Goal: Navigation & Orientation: Understand site structure

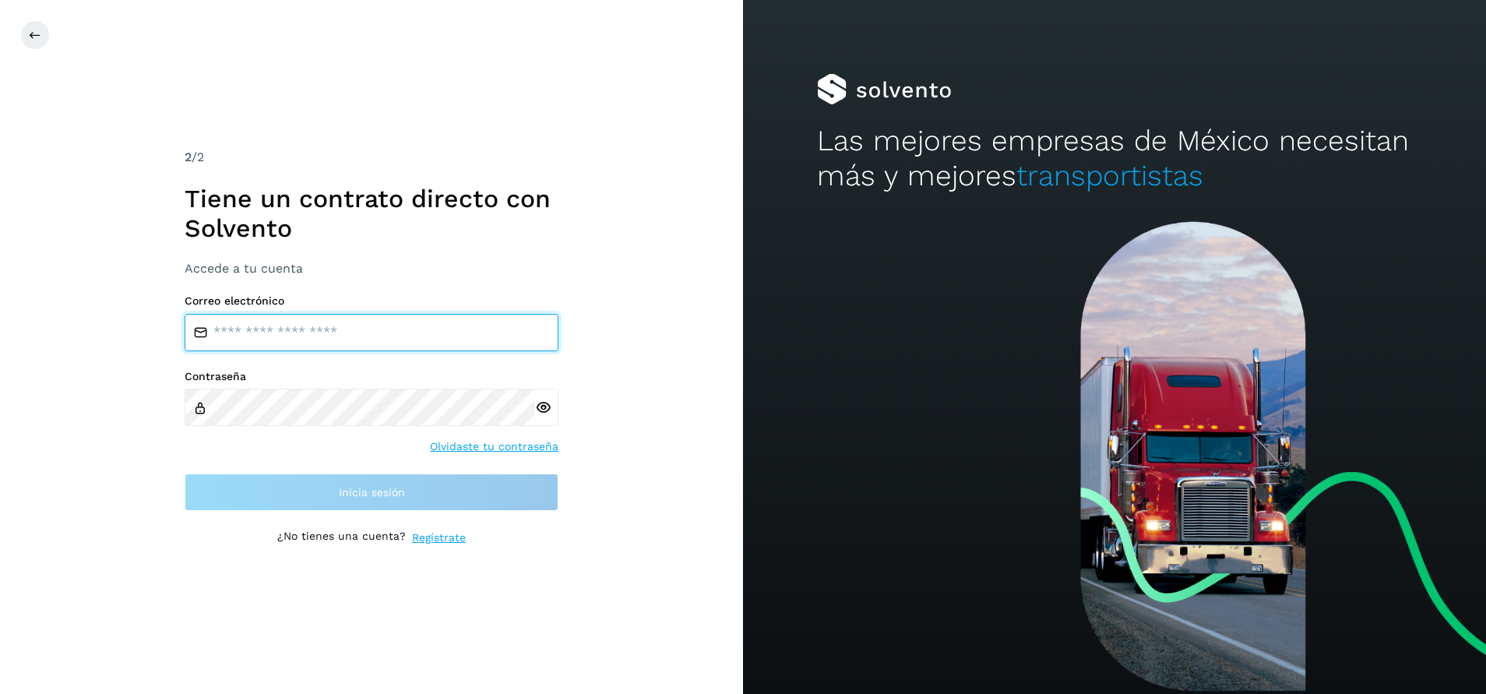
type input "**********"
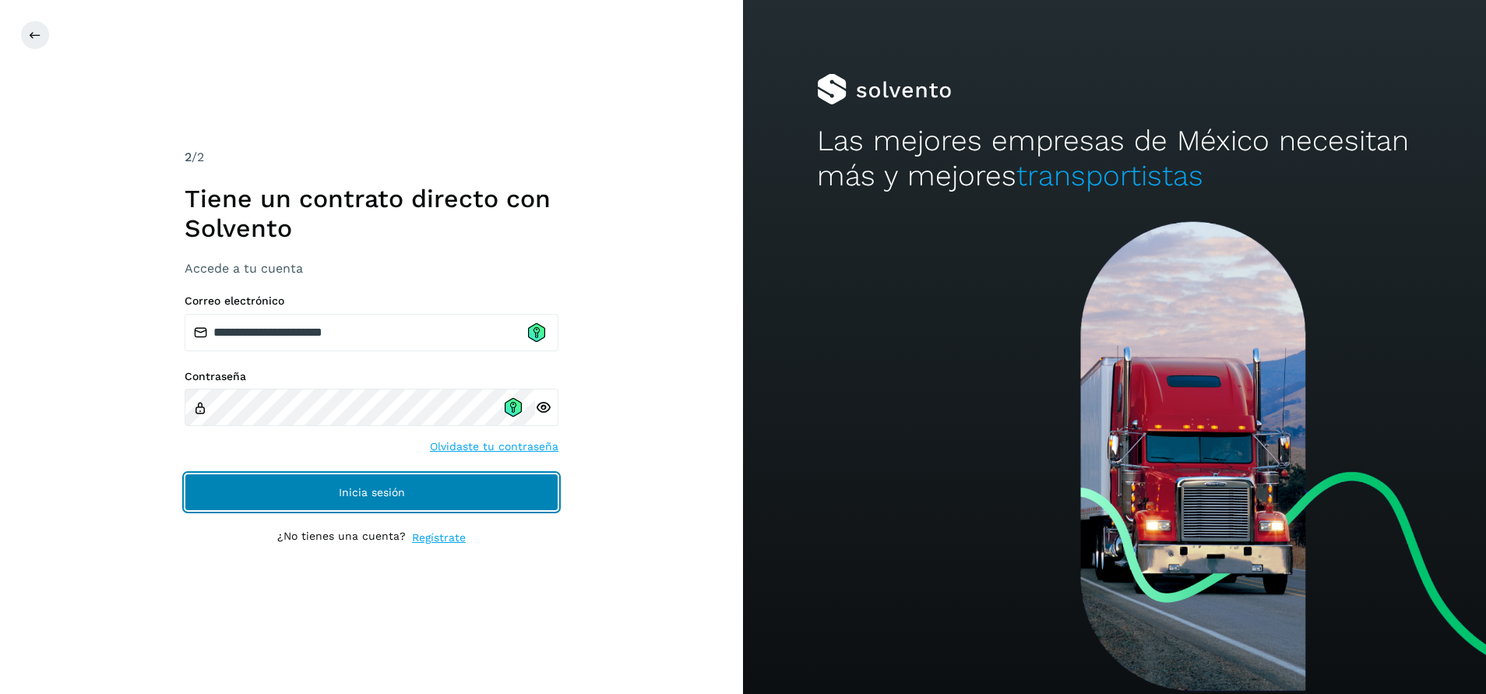
click at [383, 502] on button "Inicia sesión" at bounding box center [372, 491] width 374 height 37
click at [421, 509] on button "Inicia sesión" at bounding box center [372, 491] width 374 height 37
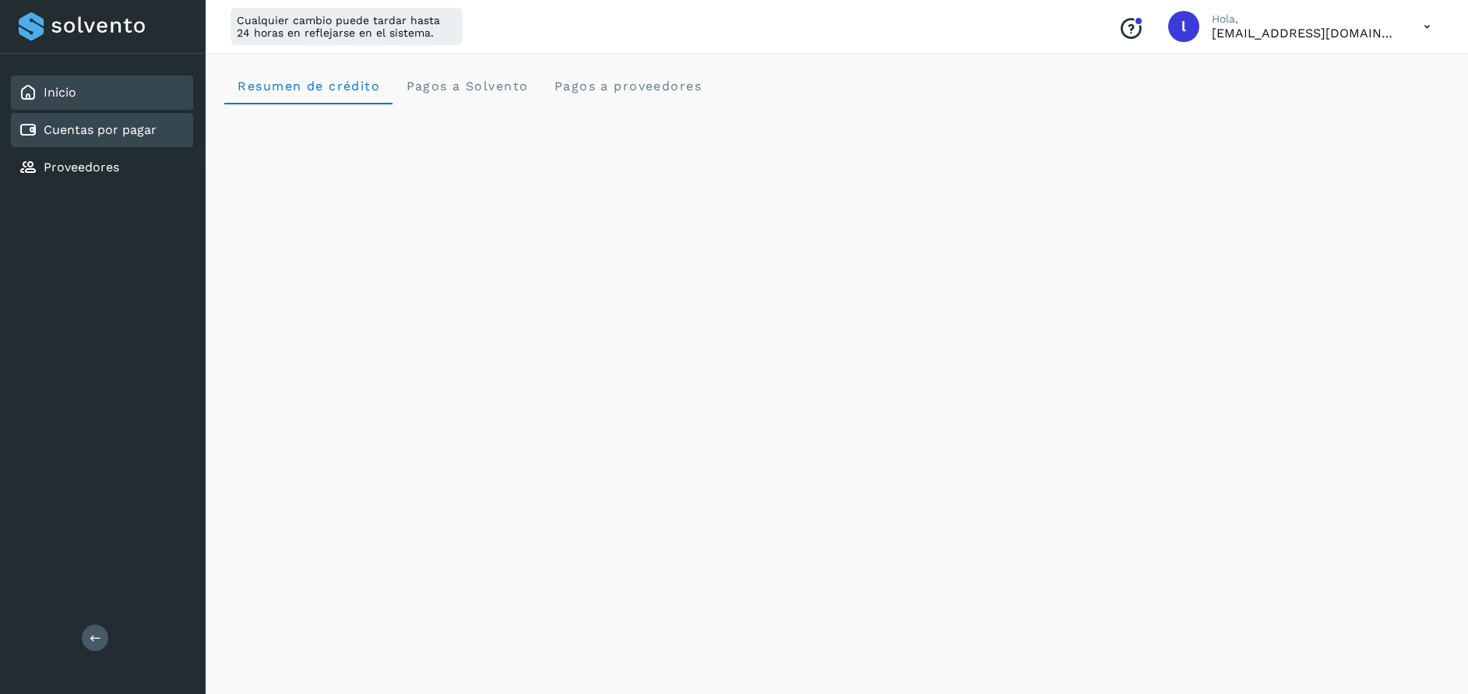
click at [156, 128] on div "Cuentas por pagar" at bounding box center [102, 130] width 182 height 34
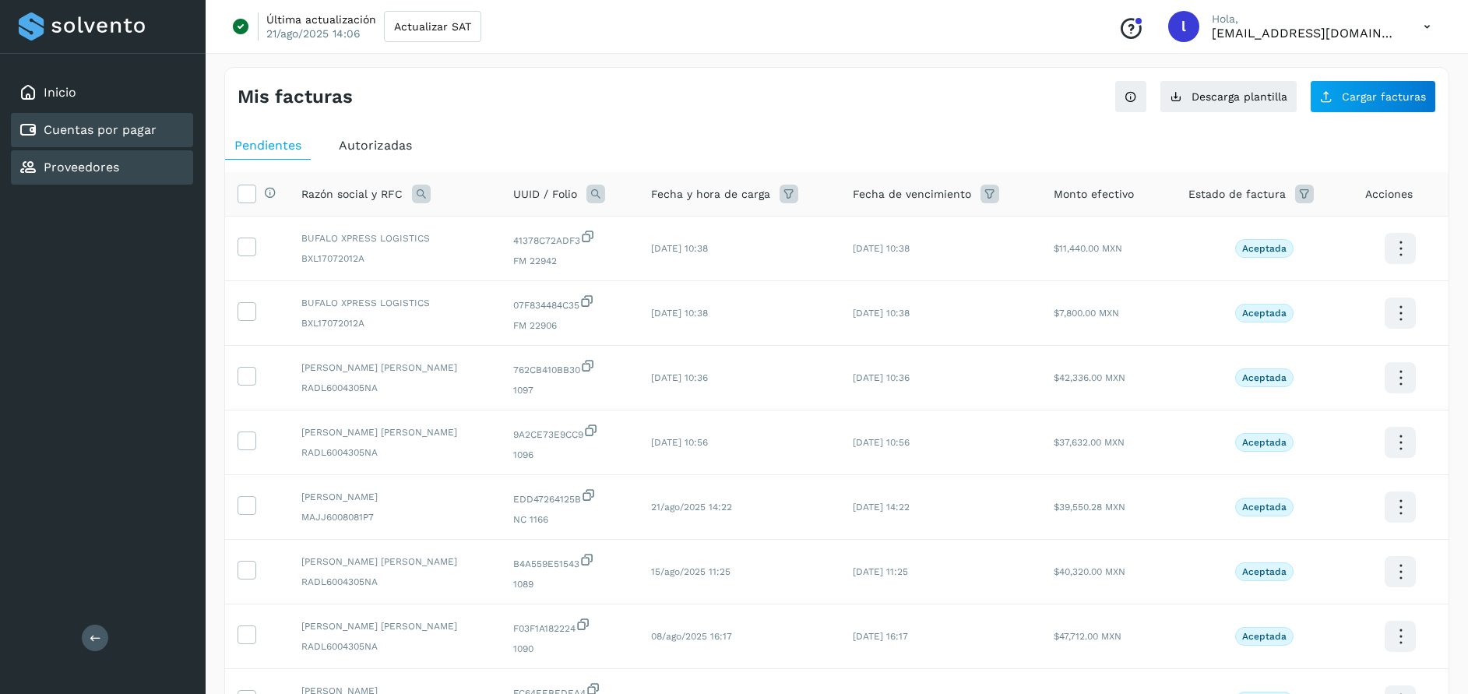
click at [107, 181] on div "Proveedores" at bounding box center [102, 167] width 182 height 34
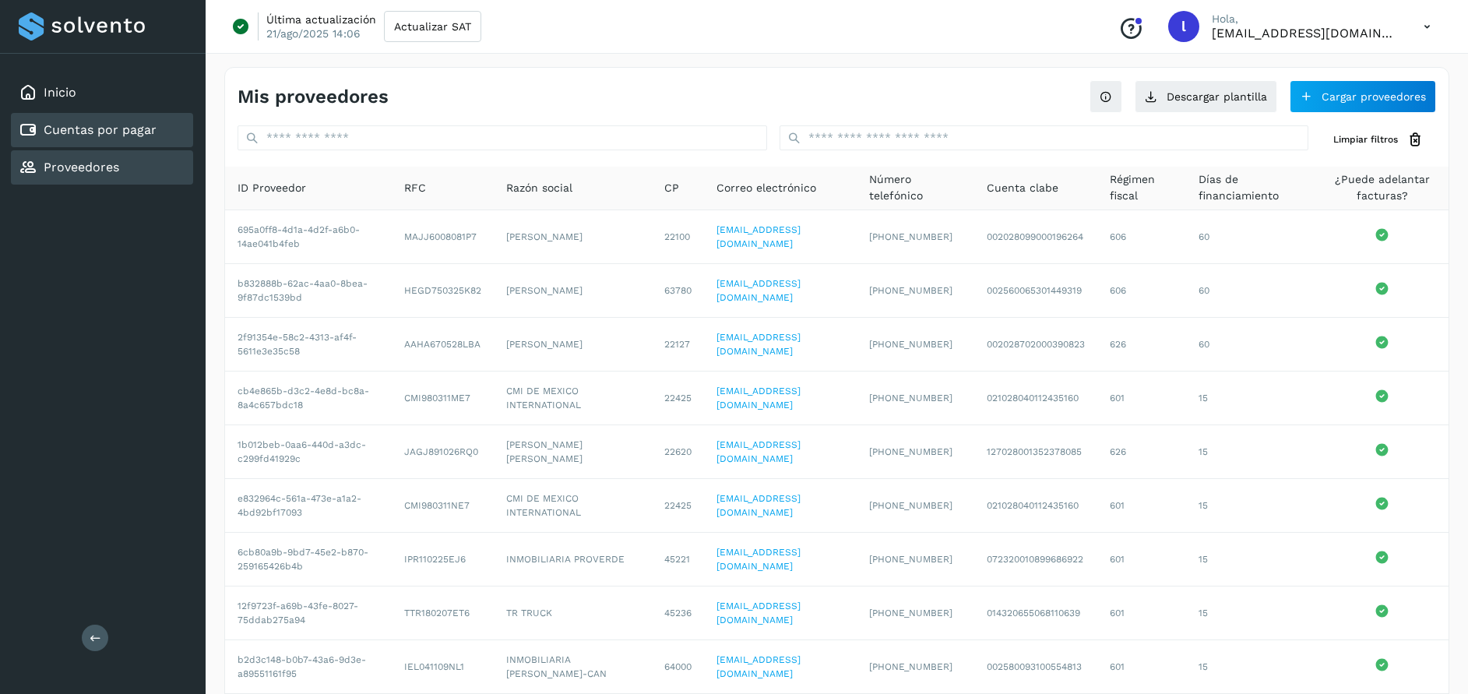
click at [89, 119] on div "Cuentas por pagar" at bounding box center [102, 130] width 182 height 34
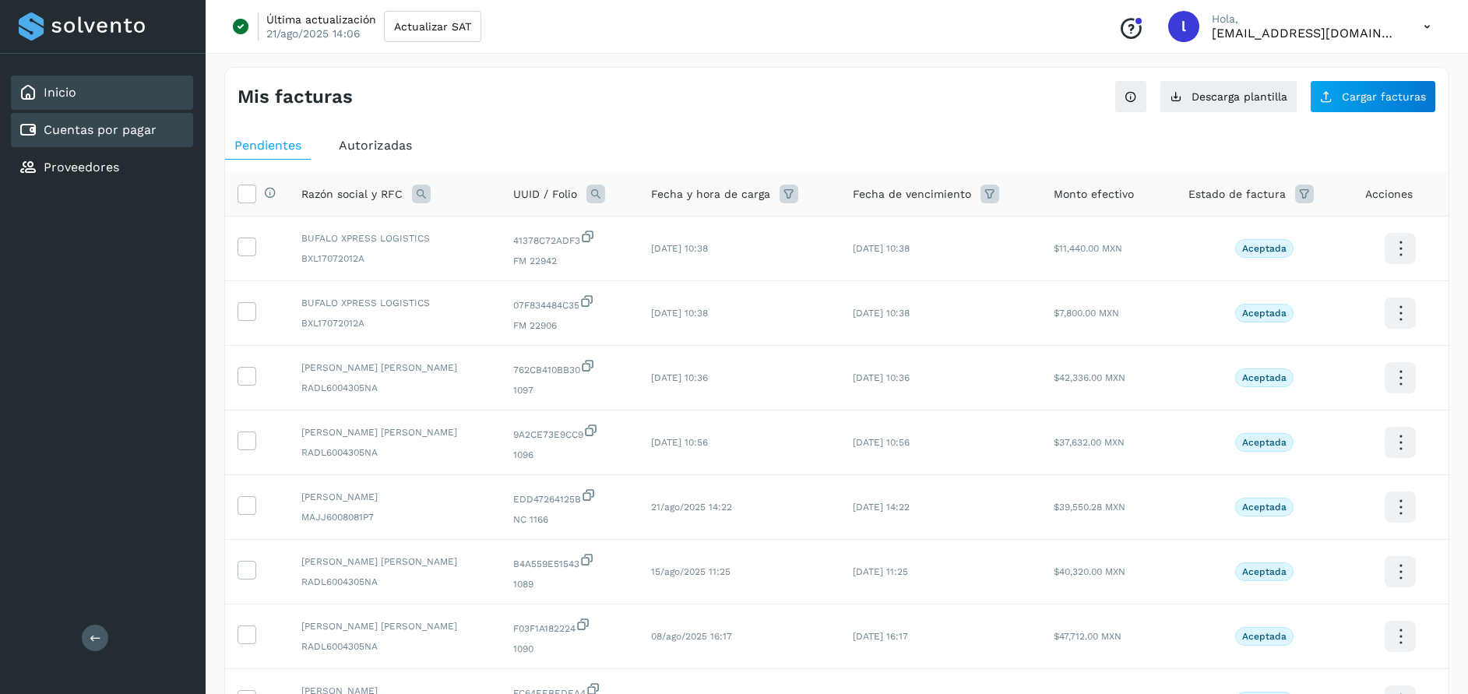
click at [60, 109] on div "Inicio" at bounding box center [102, 93] width 182 height 34
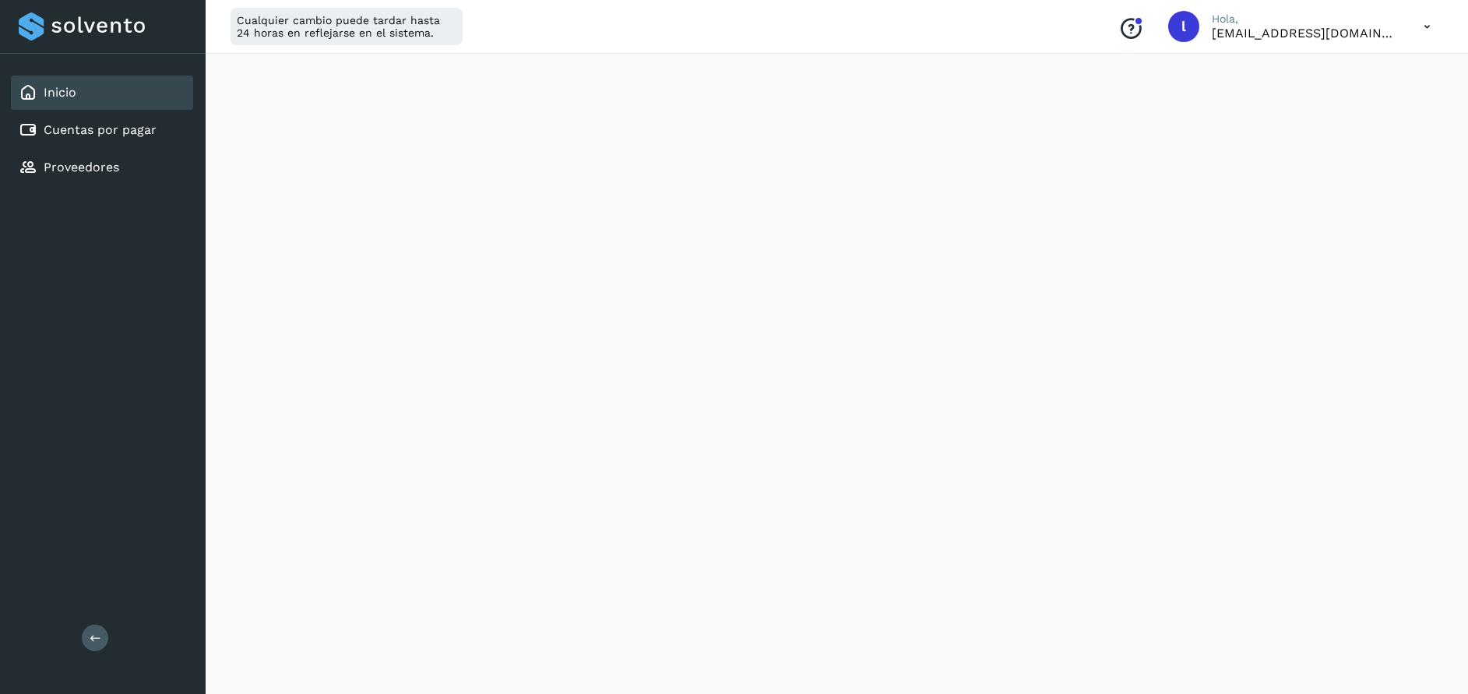
scroll to position [117, 0]
